Goal: Find specific page/section

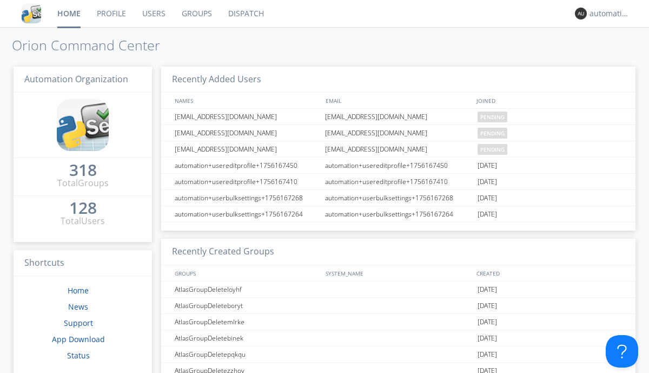
click at [245, 14] on link "Dispatch" at bounding box center [246, 13] width 52 height 27
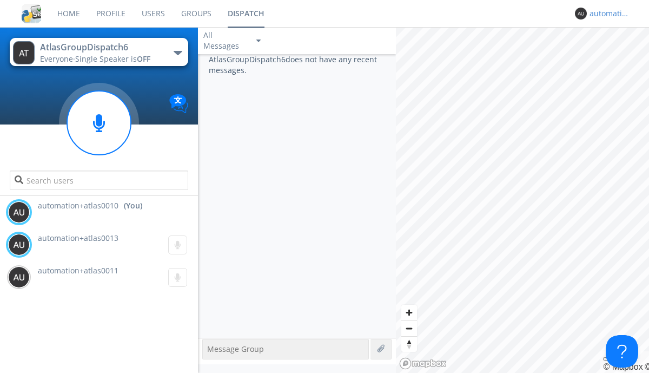
click at [607, 14] on div "automation+atlas0010" at bounding box center [610, 13] width 41 height 11
